Goal: Transaction & Acquisition: Purchase product/service

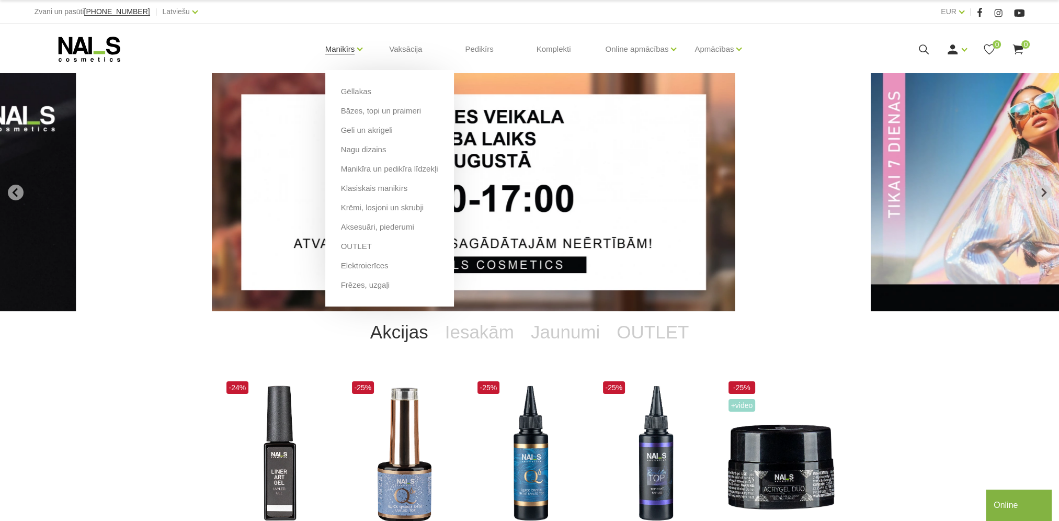
click at [336, 50] on link "Manikīrs" at bounding box center [340, 49] width 30 height 42
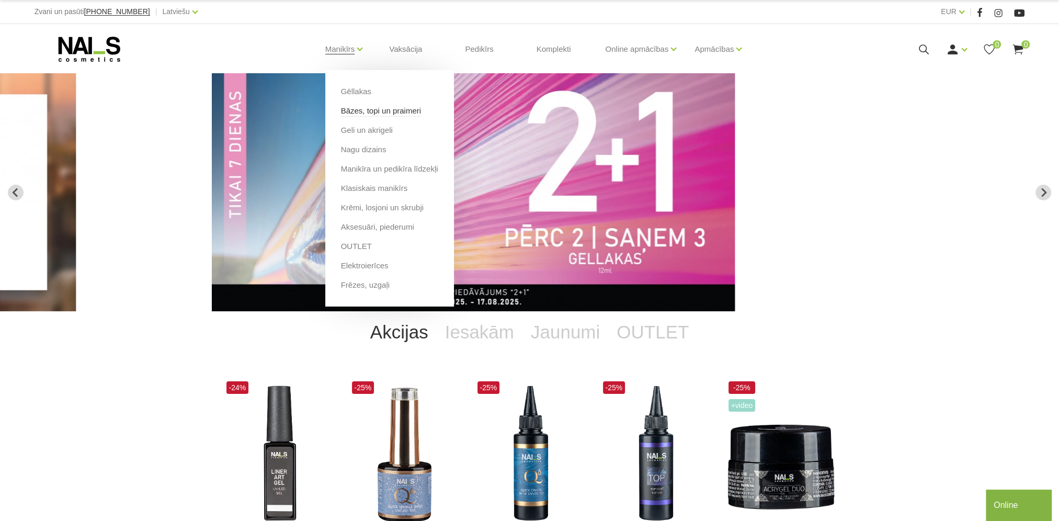
click at [348, 111] on link "Bāzes, topi un praimeri" at bounding box center [381, 111] width 80 height 12
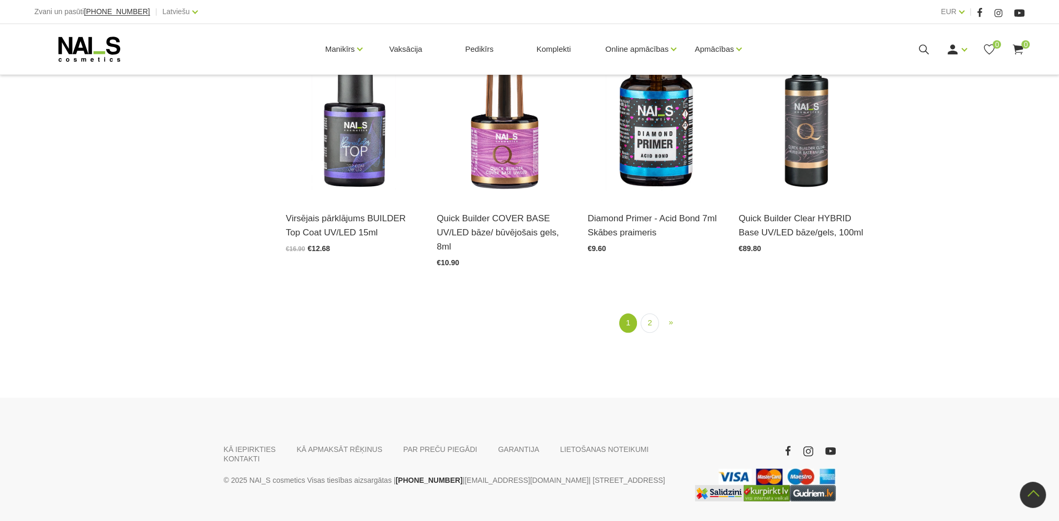
scroll to position [1412, 0]
click at [646, 313] on link "2" at bounding box center [650, 322] width 18 height 19
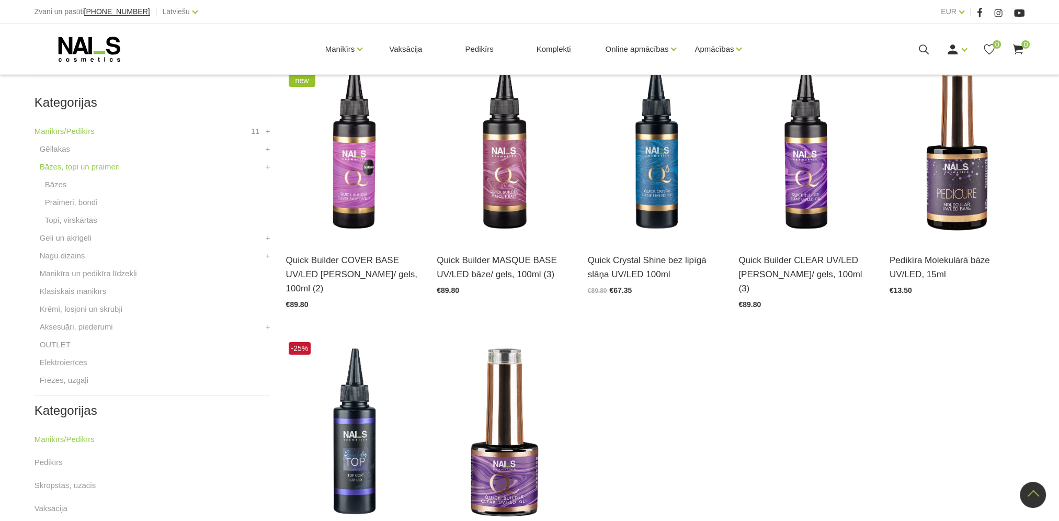
scroll to position [213, 0]
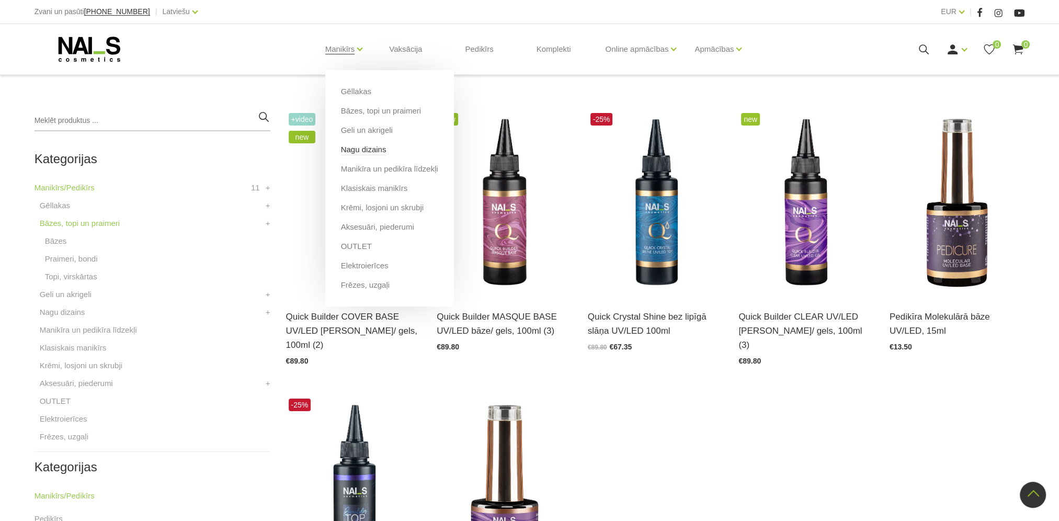
click at [347, 149] on link "Nagu dizains" at bounding box center [364, 150] width 46 height 12
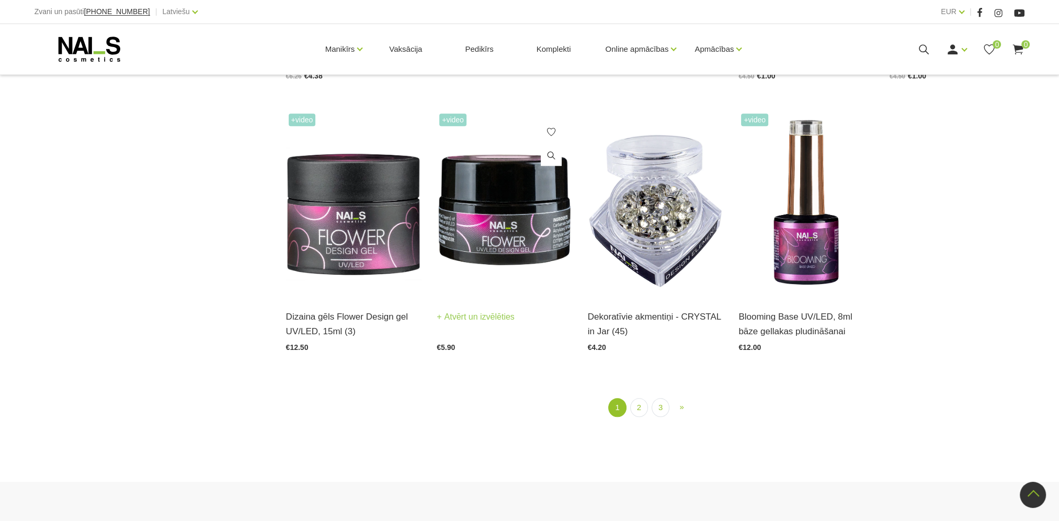
scroll to position [1307, 0]
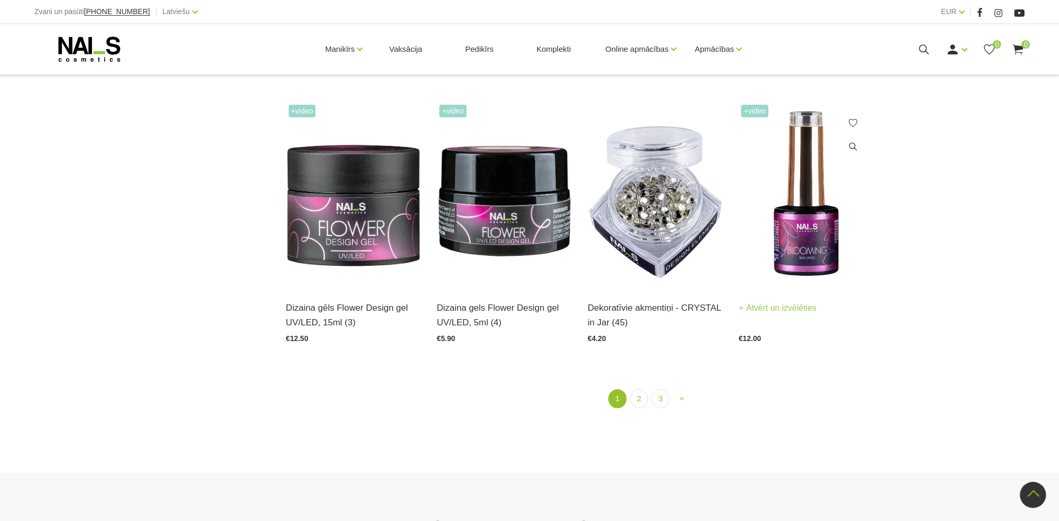
click at [809, 224] on img at bounding box center [805, 195] width 135 height 186
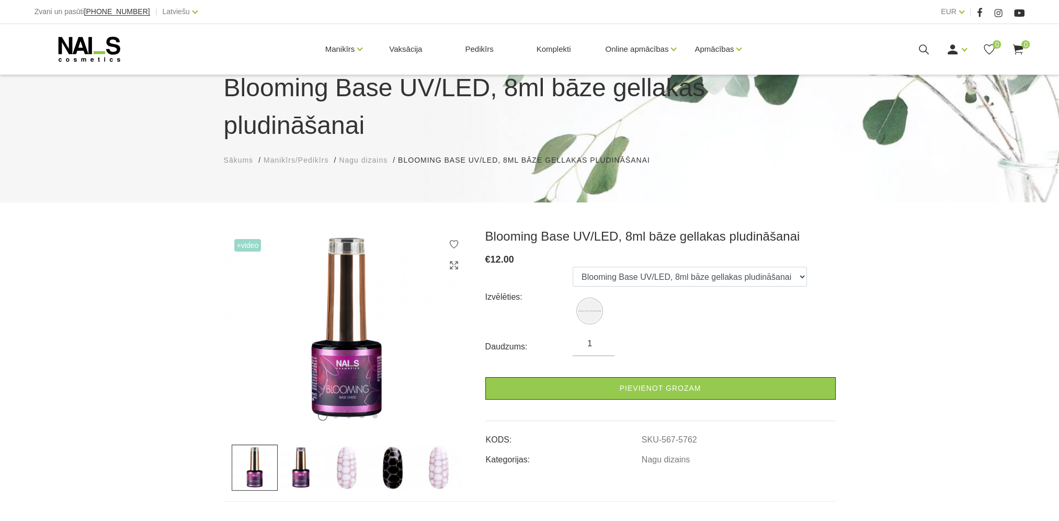
scroll to position [261, 0]
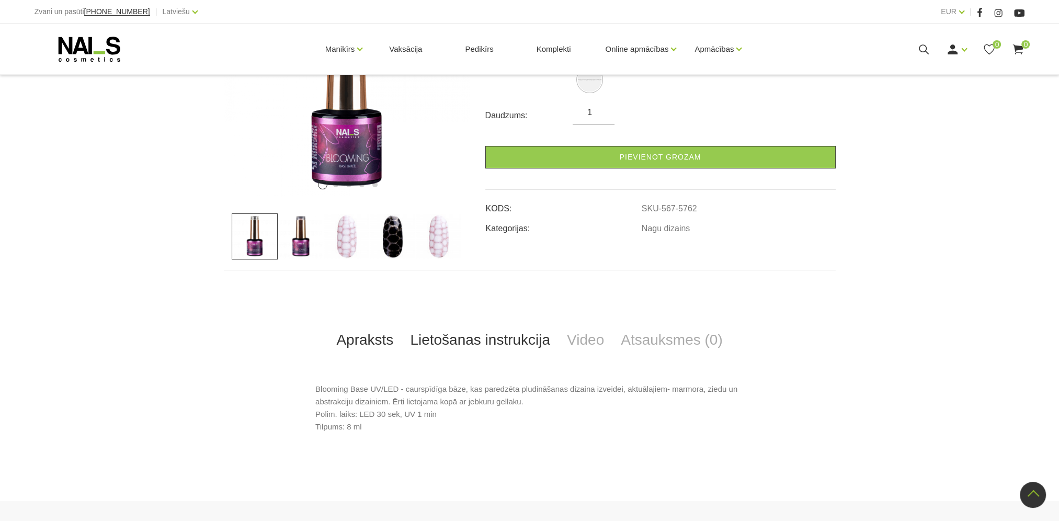
click at [485, 323] on link "Lietošanas instrukcija" at bounding box center [480, 340] width 157 height 35
